Goal: Navigation & Orientation: Find specific page/section

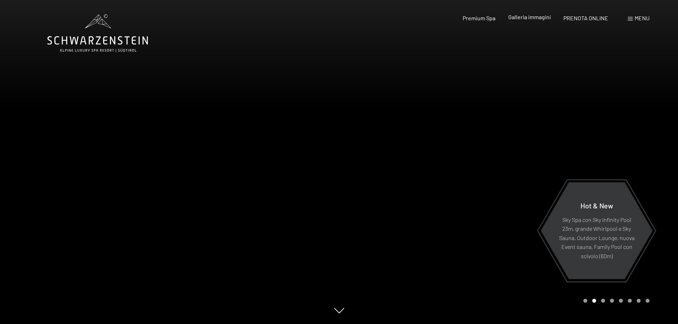
click at [528, 18] on span "Galleria immagini" at bounding box center [529, 17] width 43 height 7
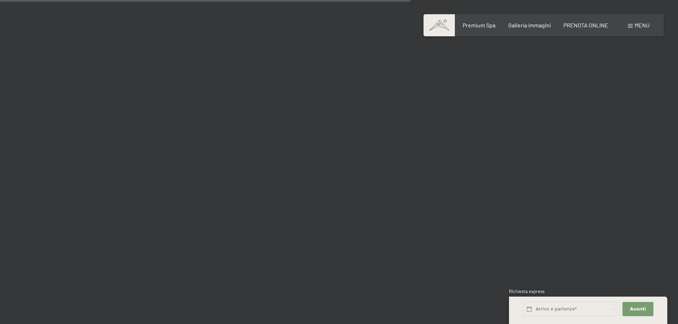
scroll to position [5341, 0]
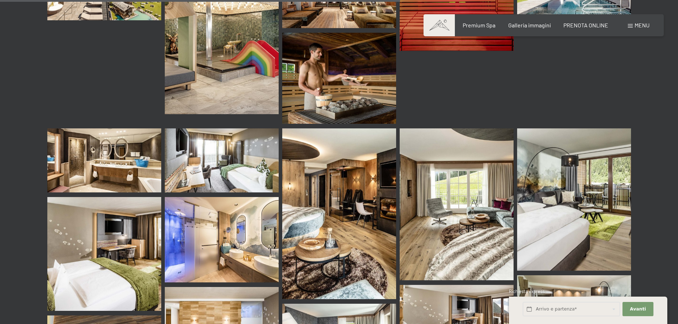
click at [116, 129] on img at bounding box center [104, 161] width 114 height 64
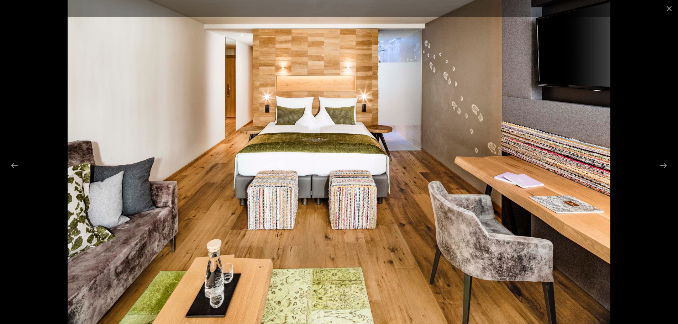
drag, startPoint x: 672, startPoint y: 8, endPoint x: 659, endPoint y: 17, distance: 15.2
click at [672, 8] on button "Close gallery" at bounding box center [670, 8] width 18 height 17
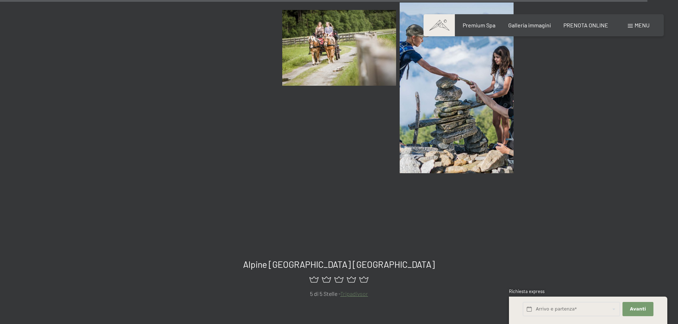
scroll to position [8831, 0]
